Goal: Task Accomplishment & Management: Use online tool/utility

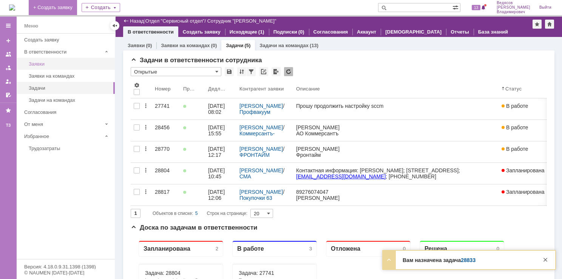
scroll to position [38, 0]
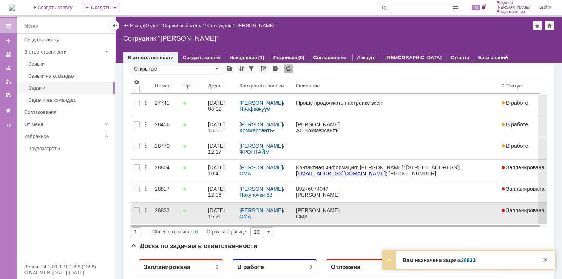
scroll to position [76, 0]
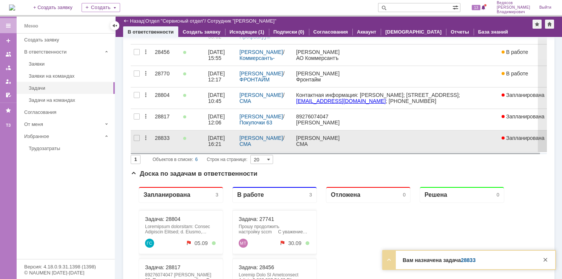
click at [168, 139] on div "28833" at bounding box center [166, 138] width 22 height 6
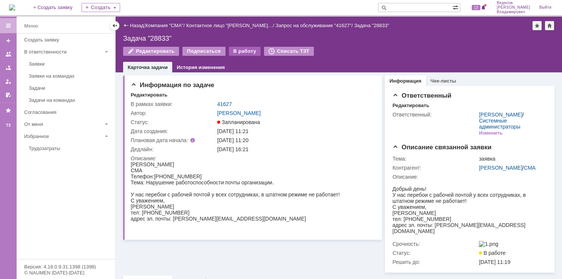
click at [239, 50] on div "В работу" at bounding box center [245, 51] width 32 height 9
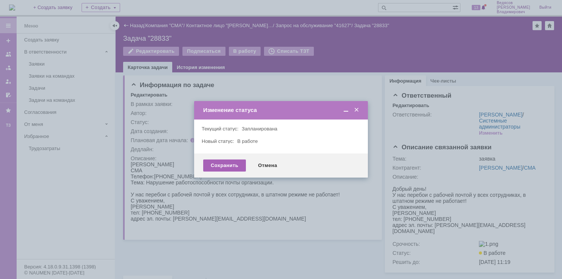
click at [223, 168] on div "Сохранить" at bounding box center [224, 166] width 43 height 12
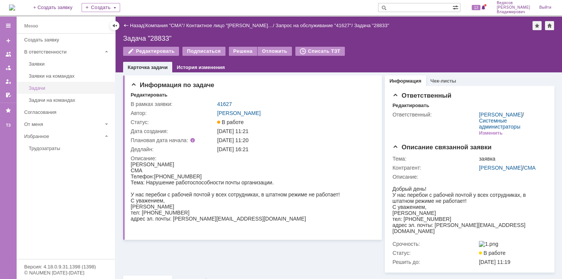
click at [65, 85] on div "Задачи" at bounding box center [70, 88] width 82 height 6
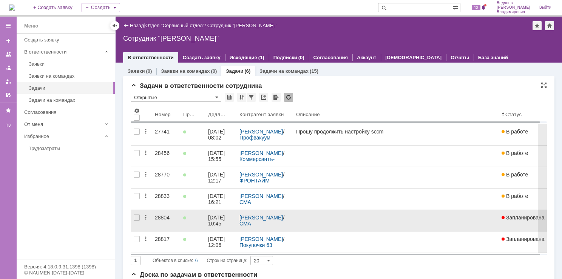
click at [177, 224] on link "28804" at bounding box center [166, 220] width 28 height 21
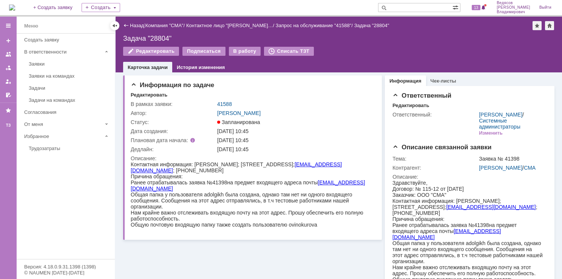
click at [234, 57] on div "Редактировать Подписаться В работу Списать ТЗТ" at bounding box center [338, 55] width 431 height 16
click at [236, 53] on div "В работу" at bounding box center [245, 51] width 32 height 9
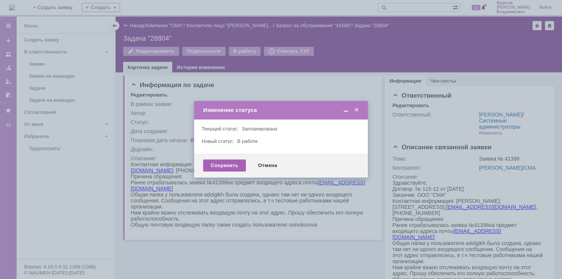
click at [228, 165] on div "Сохранить" at bounding box center [224, 166] width 43 height 12
